Goal: Information Seeking & Learning: Learn about a topic

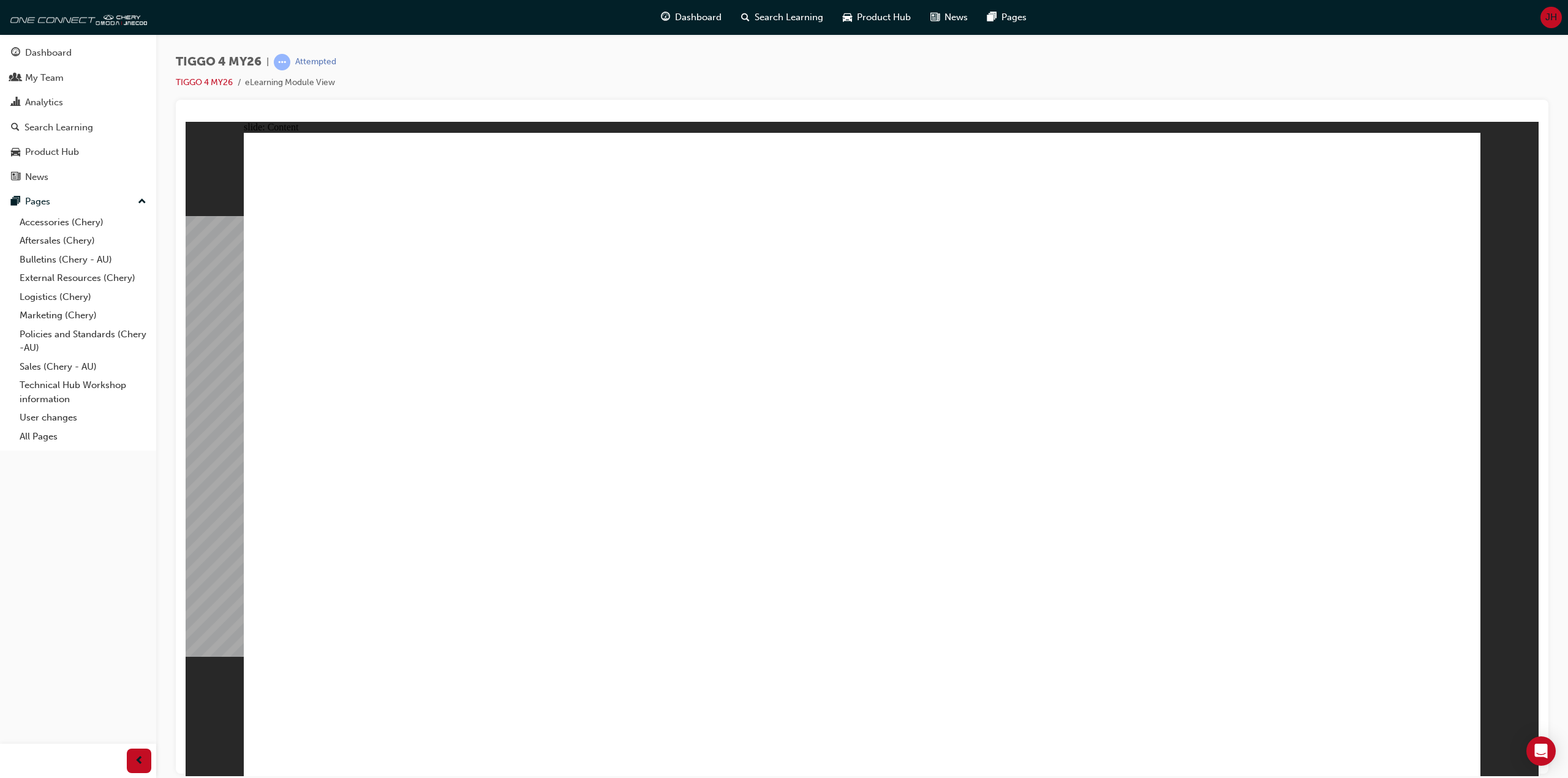
drag, startPoint x: 1356, startPoint y: 673, endPoint x: 948, endPoint y: 628, distance: 410.5
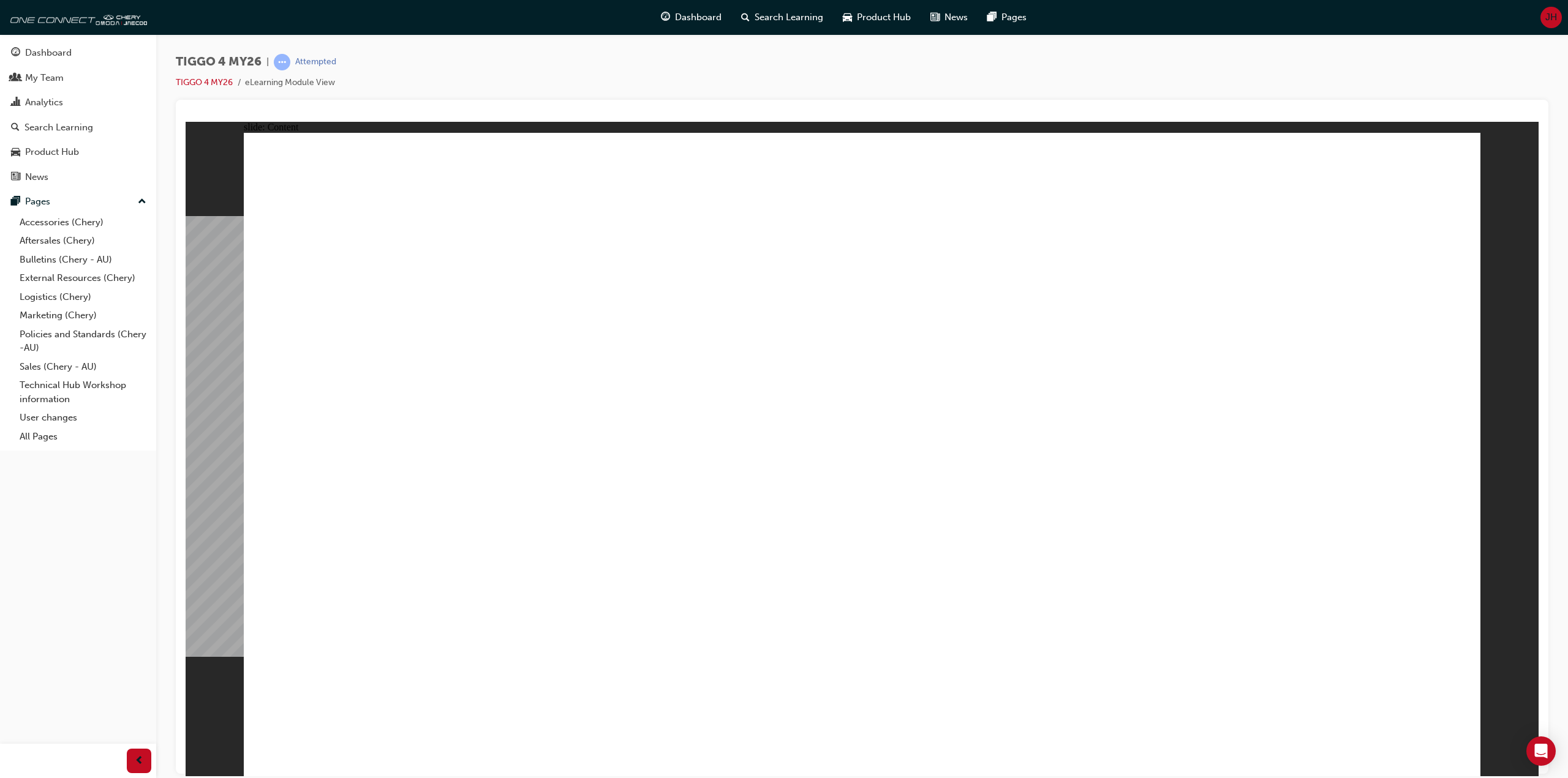
click at [542, 89] on div "TIGGO 4 MY26 | Attempted TIGGO 4 MY26 eLearning Module View" at bounding box center [862, 76] width 1373 height 46
